Goal: Transaction & Acquisition: Book appointment/travel/reservation

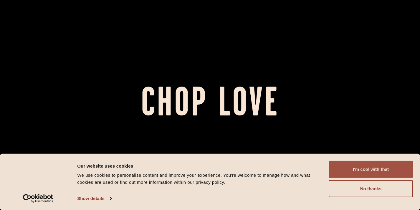
click at [350, 162] on button "I'm cool with that" at bounding box center [371, 169] width 84 height 17
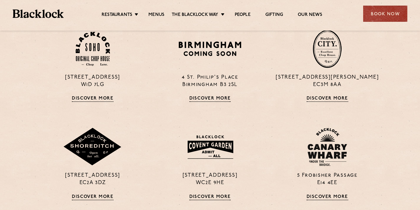
scroll to position [408, 0]
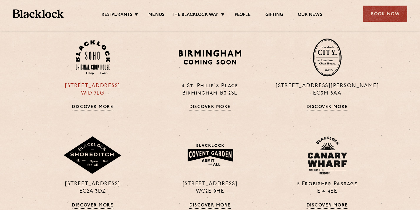
click at [103, 107] on link "Discover More" at bounding box center [93, 108] width 42 height 6
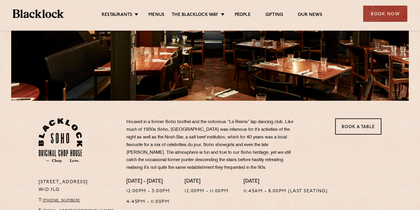
scroll to position [111, 0]
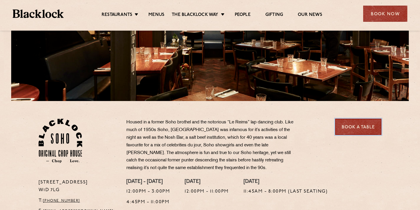
click at [345, 122] on link "Book a Table" at bounding box center [358, 127] width 46 height 16
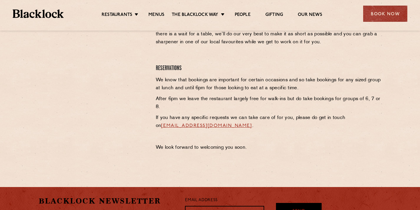
scroll to position [242, 0]
